Goal: Information Seeking & Learning: Learn about a topic

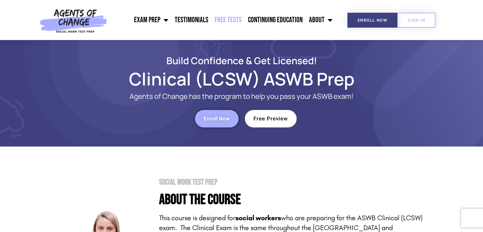
click at [224, 20] on link "Free Tests" at bounding box center [228, 20] width 33 height 16
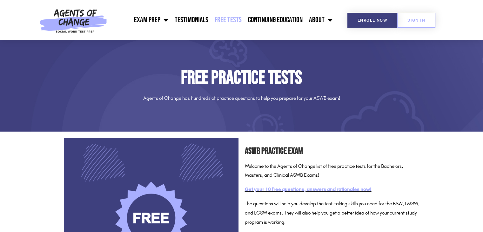
click at [311, 189] on link "Get your 10 free questions, answers and rationales now!" at bounding box center [308, 189] width 127 height 6
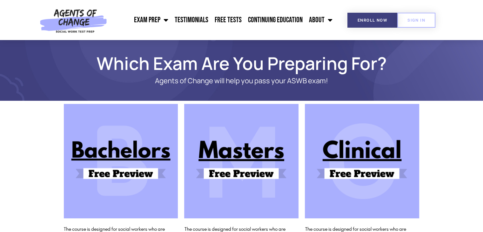
click at [356, 169] on img at bounding box center [362, 161] width 114 height 114
